Goal: Check status: Check status

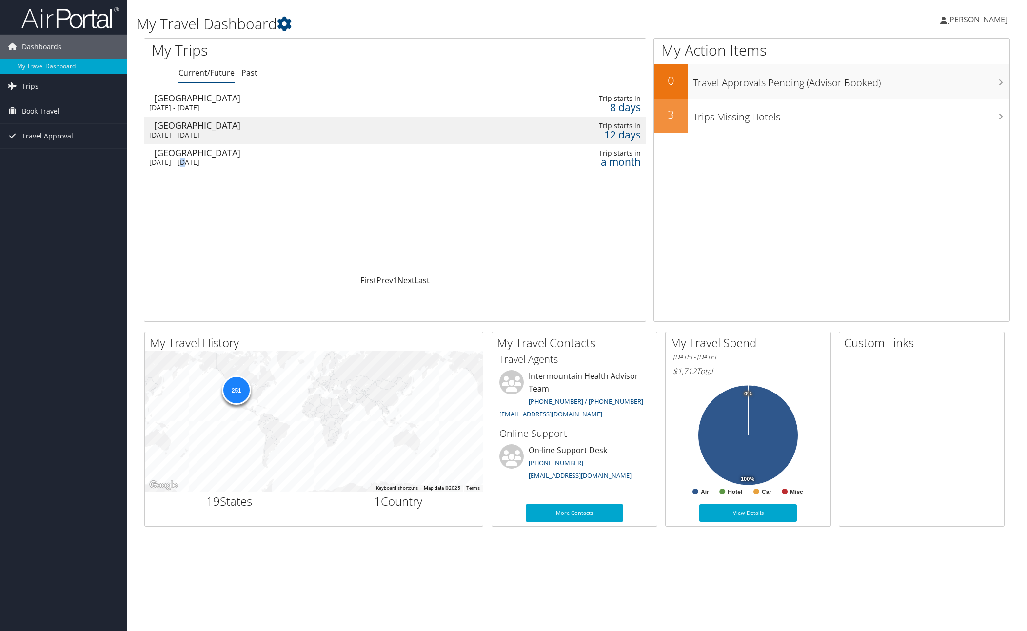
click at [188, 158] on div "Wed 19 Nov 2025 - Thu 20 Nov 2025" at bounding box center [303, 162] width 308 height 9
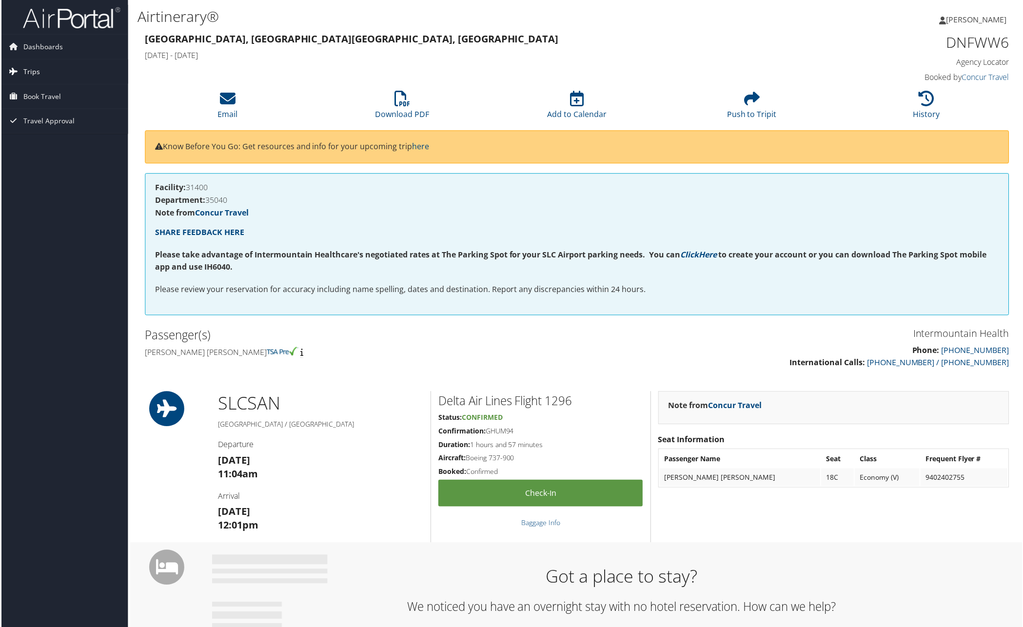
click at [32, 76] on span "Trips" at bounding box center [30, 71] width 17 height 24
click at [42, 90] on link "Current/Future Trips" at bounding box center [63, 91] width 127 height 15
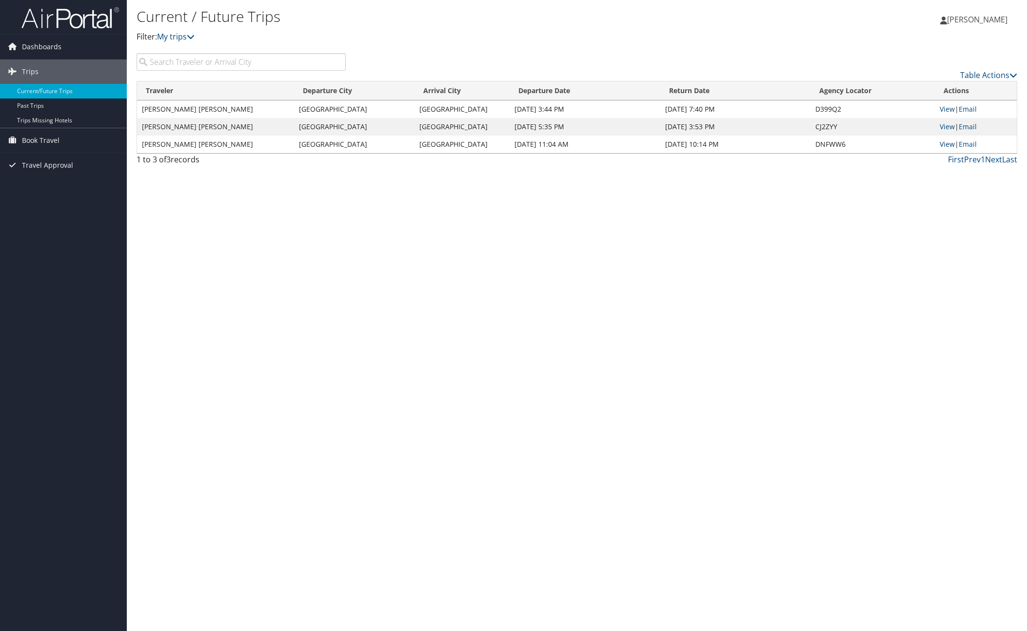
click at [946, 143] on link "View" at bounding box center [947, 143] width 15 height 9
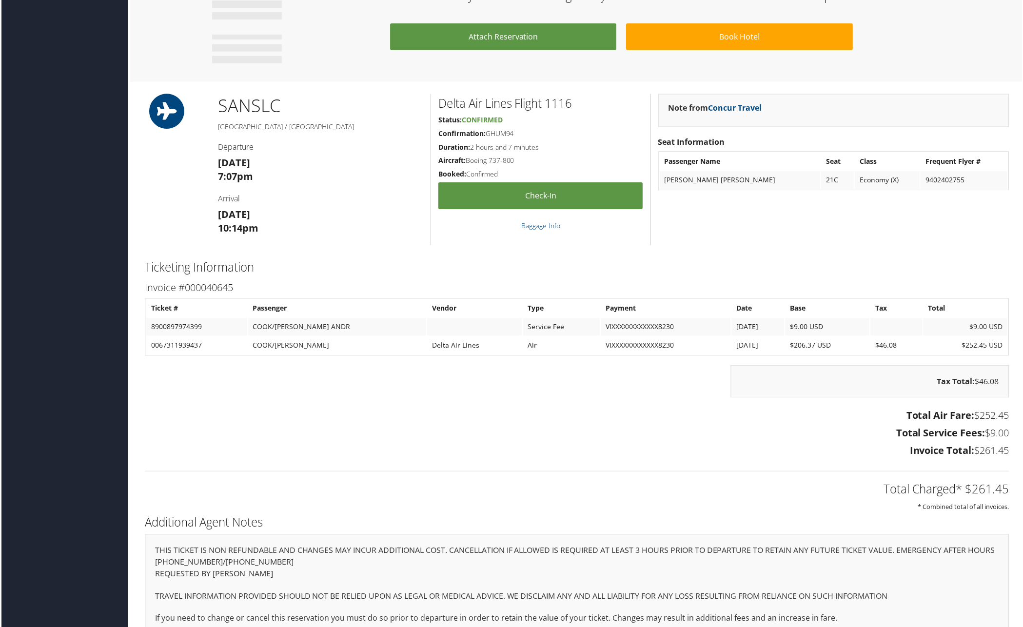
scroll to position [631, 0]
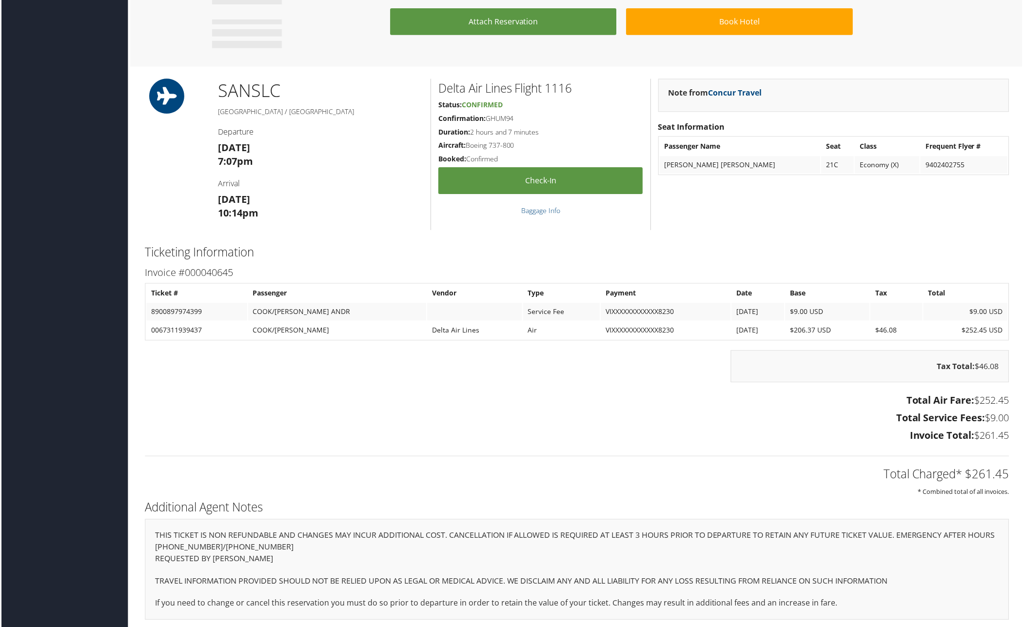
click at [591, 606] on p "If you need to change or cancel this reservation you must do so prior to depart…" at bounding box center [577, 604] width 846 height 13
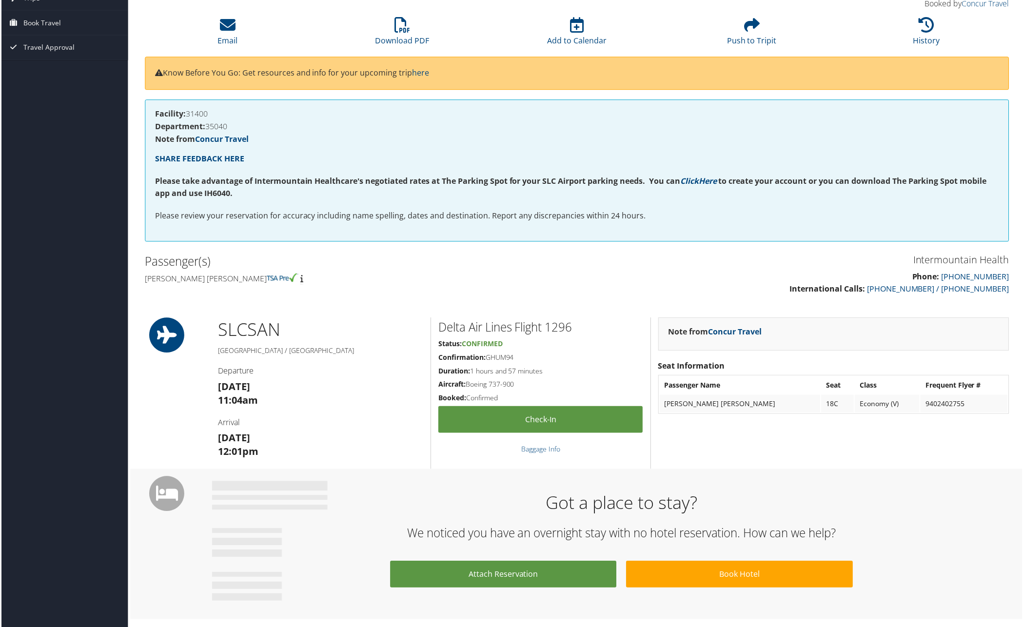
scroll to position [0, 0]
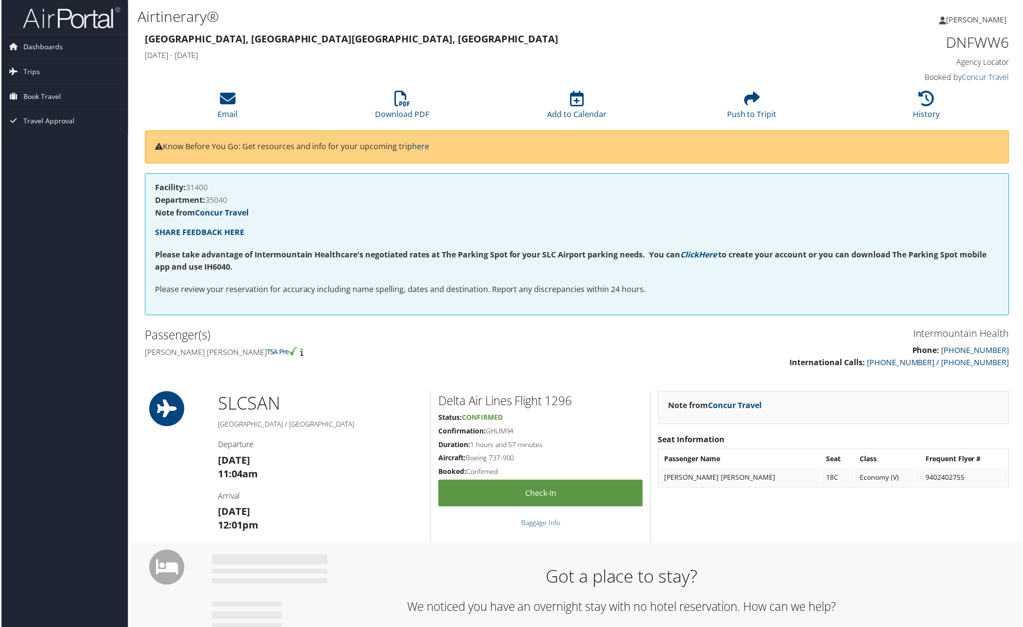
click at [227, 147] on p "Know Before You Go: Get resources and info for your upcoming trip here" at bounding box center [577, 147] width 846 height 13
click at [43, 46] on span "Dashboards" at bounding box center [42, 47] width 40 height 24
click at [35, 111] on span "Book Travel" at bounding box center [41, 111] width 38 height 24
click at [48, 159] on link "Book/Manage Online Trips" at bounding box center [63, 160] width 127 height 15
